Goal: Information Seeking & Learning: Learn about a topic

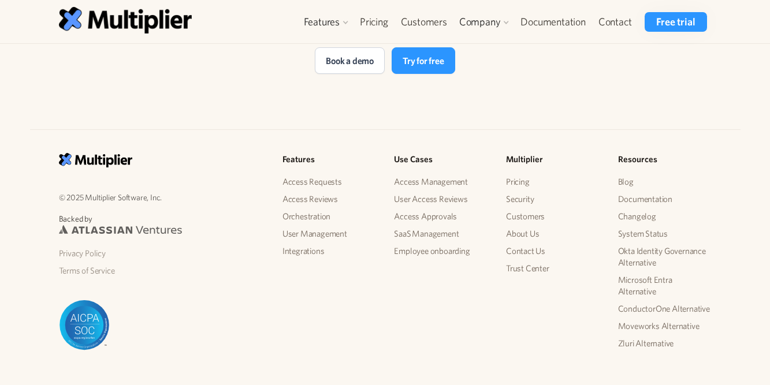
scroll to position [2509, 0]
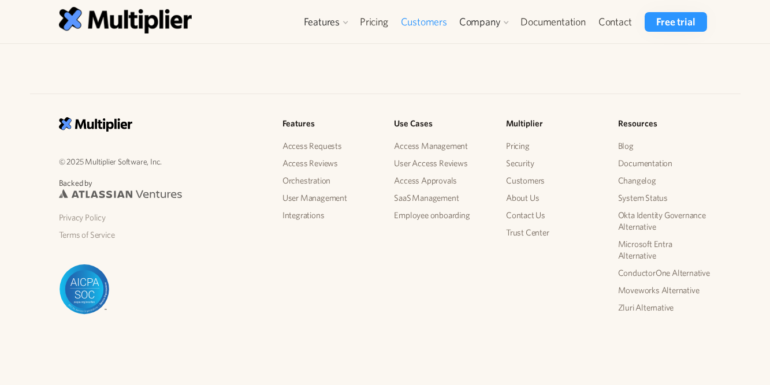
click at [427, 17] on link "Customers" at bounding box center [423, 22] width 59 height 20
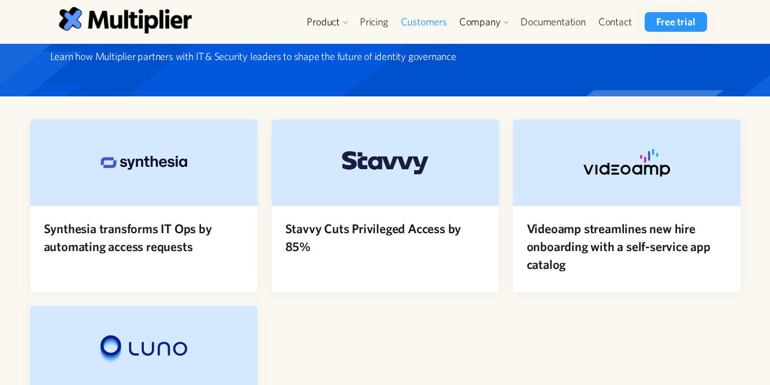
scroll to position [54, 0]
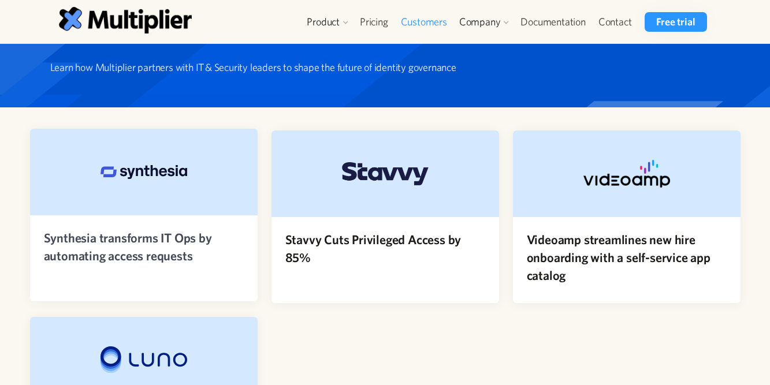
click at [143, 231] on h4 "Synthesia transforms IT Ops by automating access requests" at bounding box center [144, 247] width 200 height 36
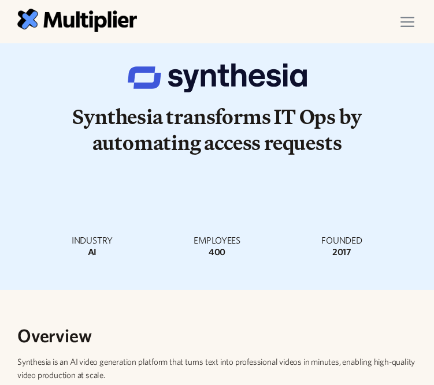
scroll to position [6, 0]
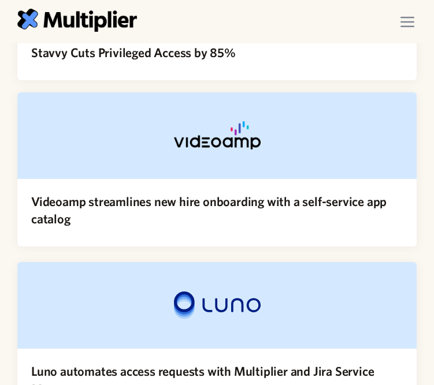
scroll to position [413, 0]
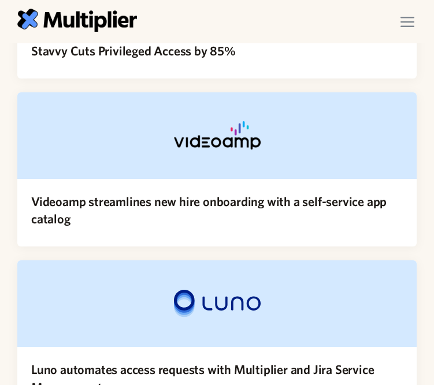
drag, startPoint x: 101, startPoint y: 123, endPoint x: 4, endPoint y: 209, distance: 129.6
